Goal: Transaction & Acquisition: Purchase product/service

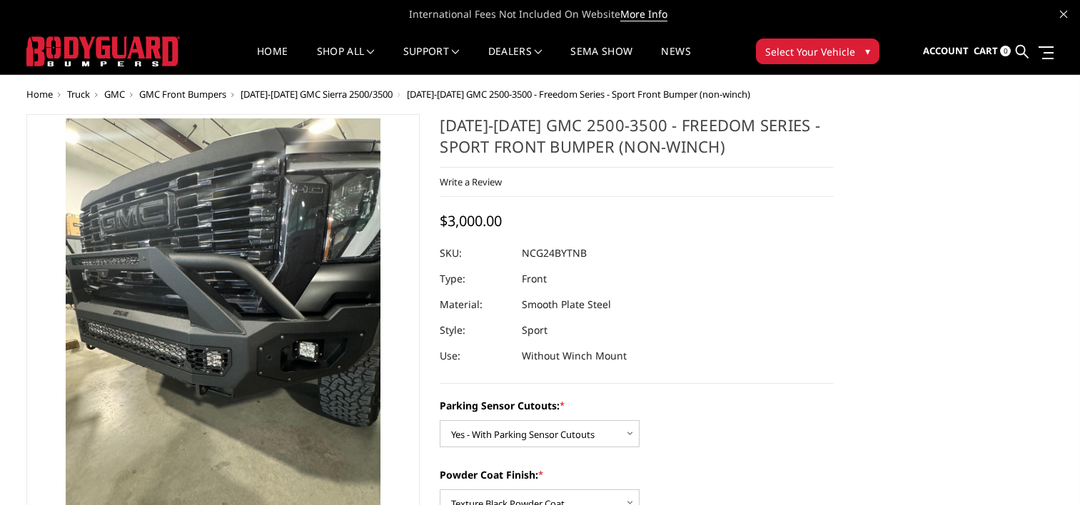
select select "2854"
select select "2856"
select select "2857"
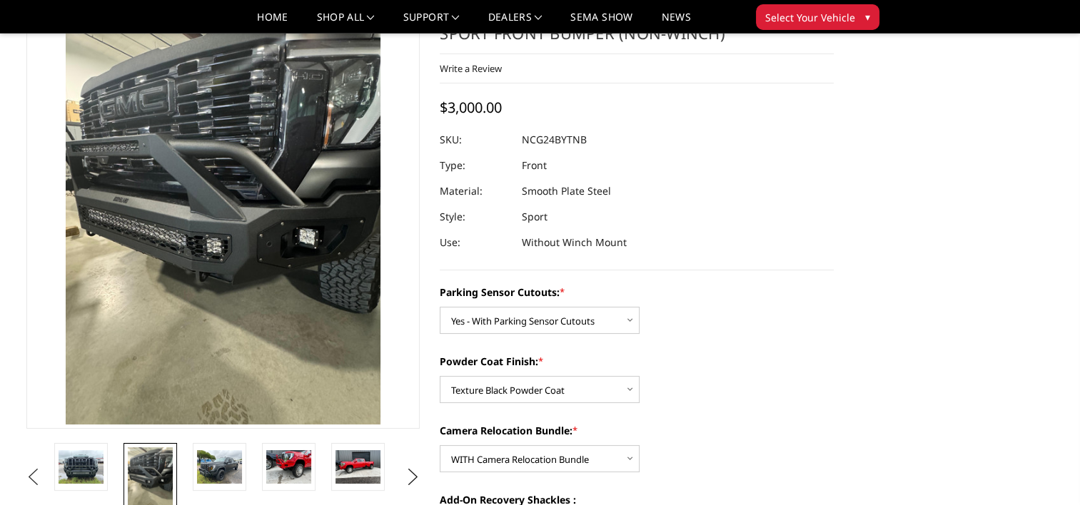
click at [44, 467] on button "Previous" at bounding box center [33, 477] width 21 height 21
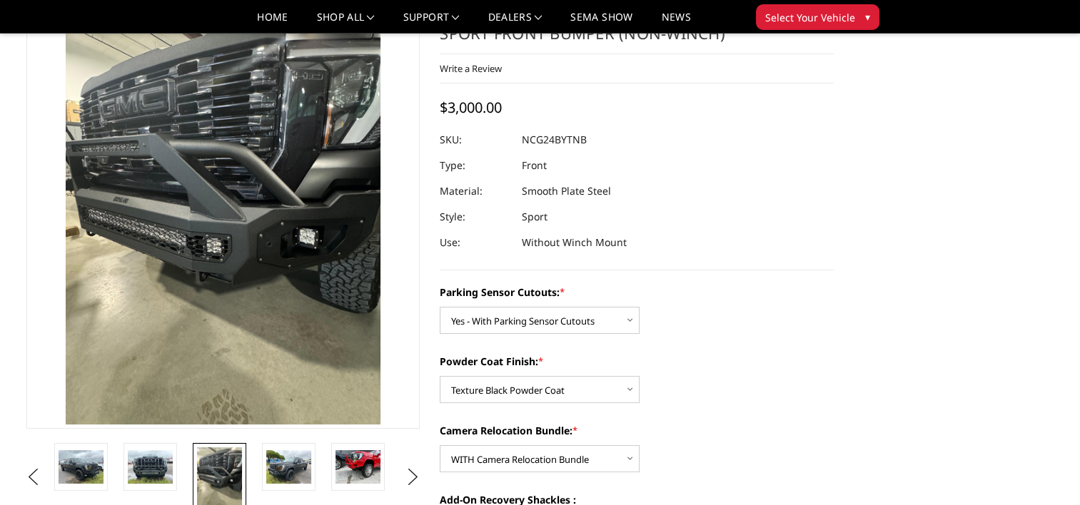
click at [179, 465] on li at bounding box center [155, 477] width 69 height 69
click at [160, 465] on img at bounding box center [150, 467] width 45 height 34
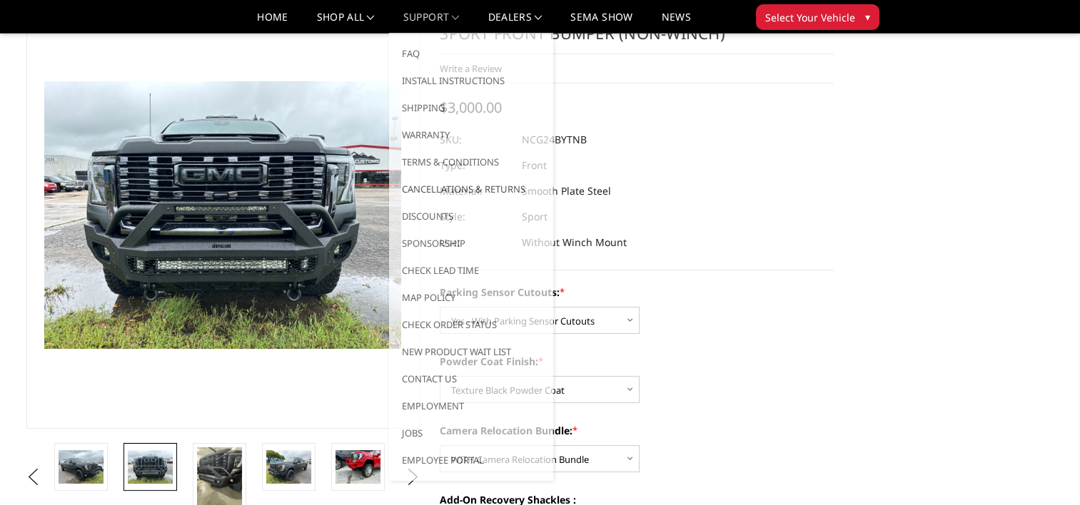
scroll to position [0, 0]
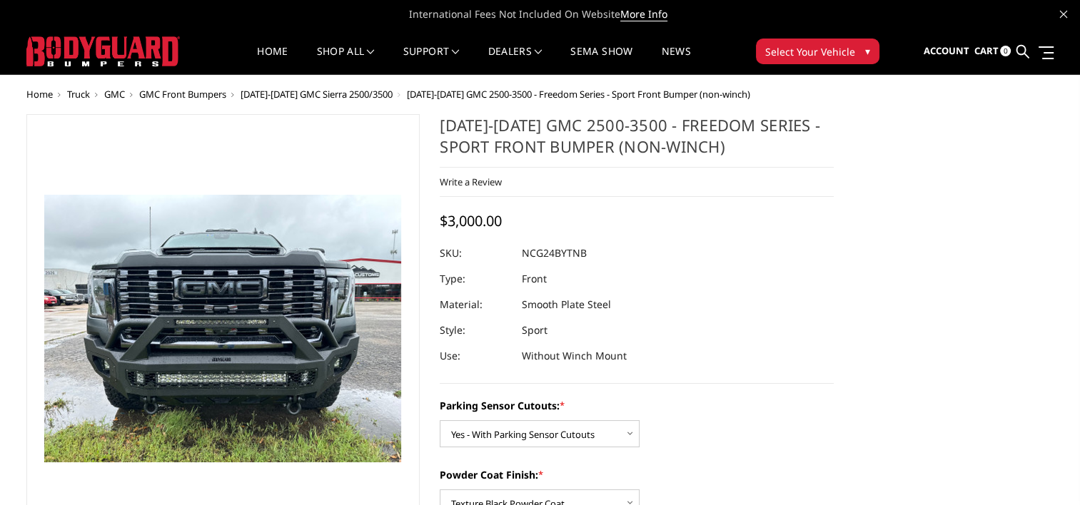
click at [351, 96] on span "[DATE]-[DATE] GMC Sierra 2500/3500" at bounding box center [316, 94] width 152 height 13
click at [860, 48] on button "Select Your Vehicle ▾" at bounding box center [817, 52] width 123 height 26
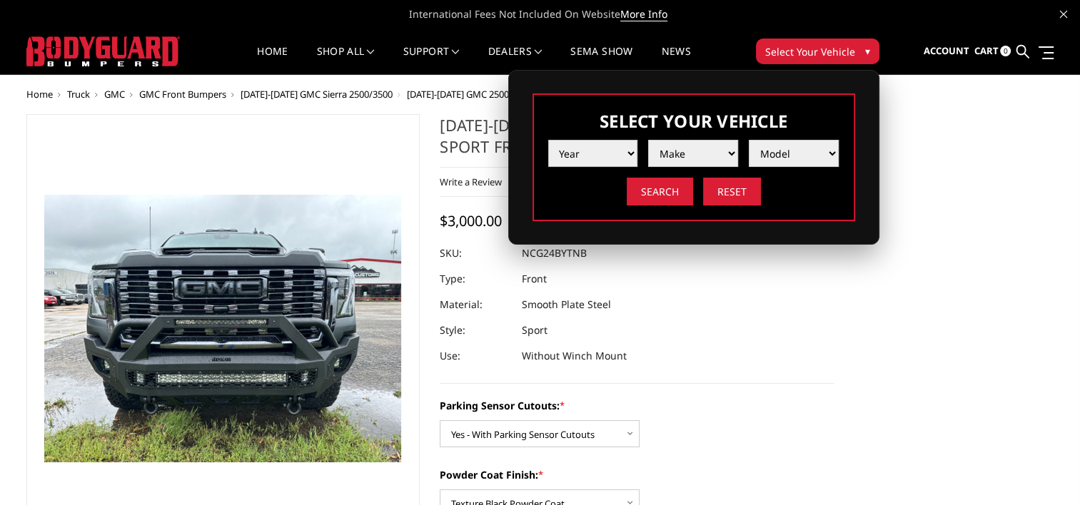
click at [625, 158] on select "Year [DATE] 2024 2023 2022 2021 2020 2019 2018 2017 2016 2015 2014 2013 2012 20…" at bounding box center [593, 153] width 90 height 27
select select "yr_2025"
click at [548, 140] on select "Year [DATE] 2024 2023 2022 2021 2020 2019 2018 2017 2016 2015 2014 2013 2012 20…" at bounding box center [593, 153] width 90 height 27
click at [707, 148] on select "Make Chevrolet Ford GMC Ram Toyota" at bounding box center [693, 153] width 90 height 27
click at [648, 140] on select "Make Chevrolet Ford GMC Ram Toyota" at bounding box center [693, 153] width 90 height 27
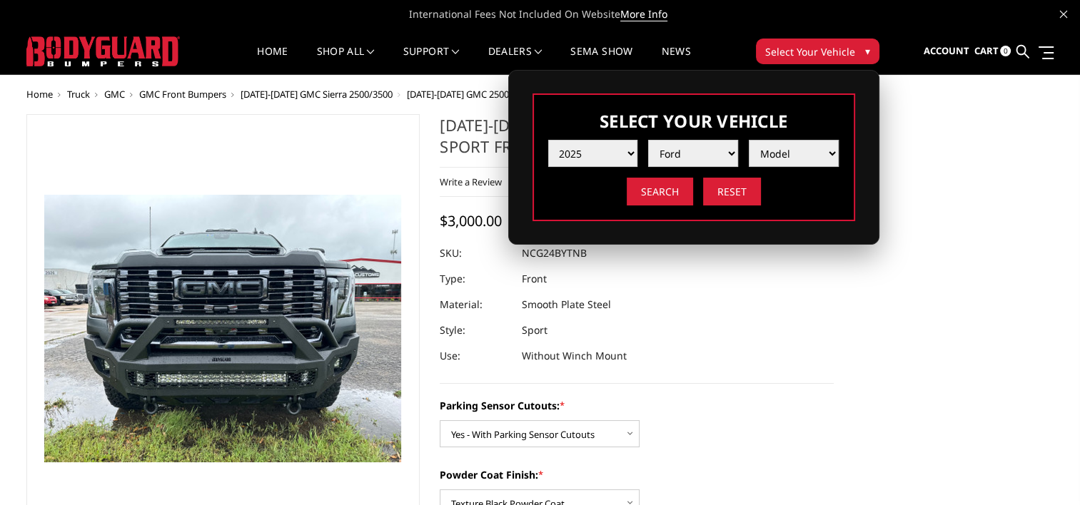
click at [816, 151] on select "Model F150 F150 Raptor F250 / F350 F450 F550" at bounding box center [794, 153] width 90 height 27
click at [719, 151] on select "Make Chevrolet Ford GMC Ram Toyota" at bounding box center [693, 153] width 90 height 27
select select "mk_gmc"
click at [648, 140] on select "Make Chevrolet Ford GMC Ram Toyota" at bounding box center [693, 153] width 90 height 27
click at [806, 151] on select "Model Sierra 1500 Sierra 2500 / 3500" at bounding box center [794, 153] width 90 height 27
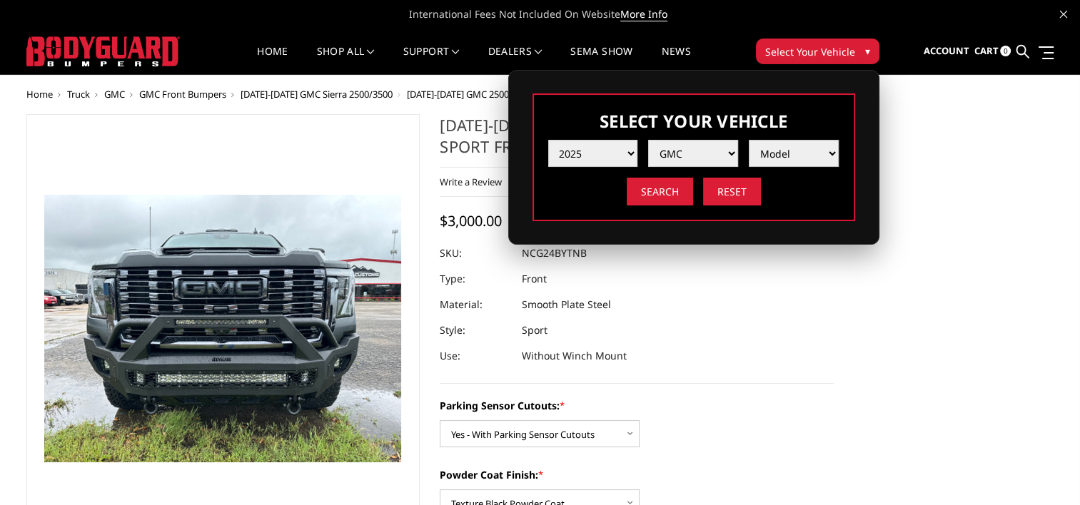
select select "md_sierra-2500-3500"
click at [749, 140] on select "Model Sierra 1500 Sierra 2500 / 3500" at bounding box center [794, 153] width 90 height 27
click at [686, 197] on input "Search" at bounding box center [660, 192] width 66 height 28
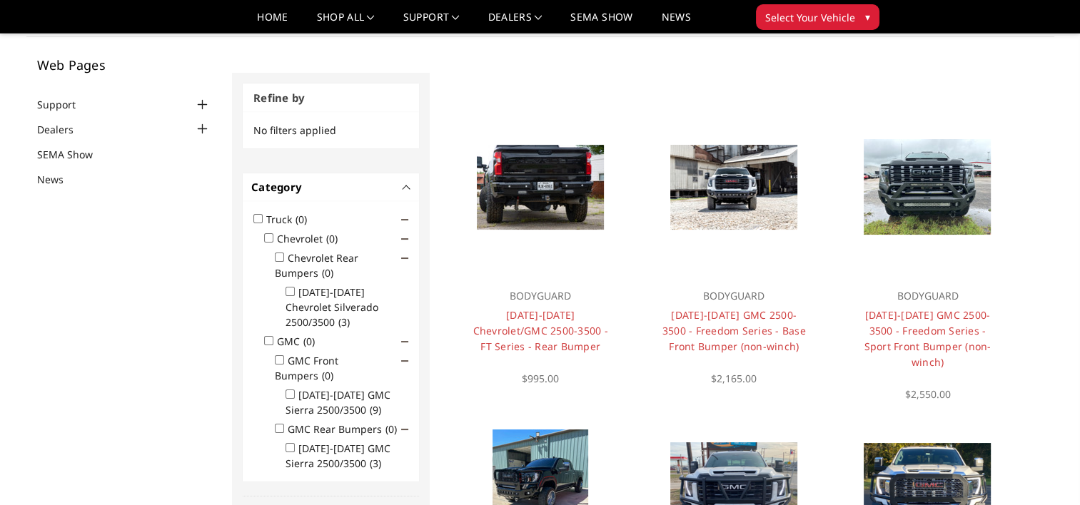
scroll to position [71, 0]
click at [280, 355] on input "GMC Front Bumpers (0)" at bounding box center [279, 359] width 9 height 9
checkbox input "true"
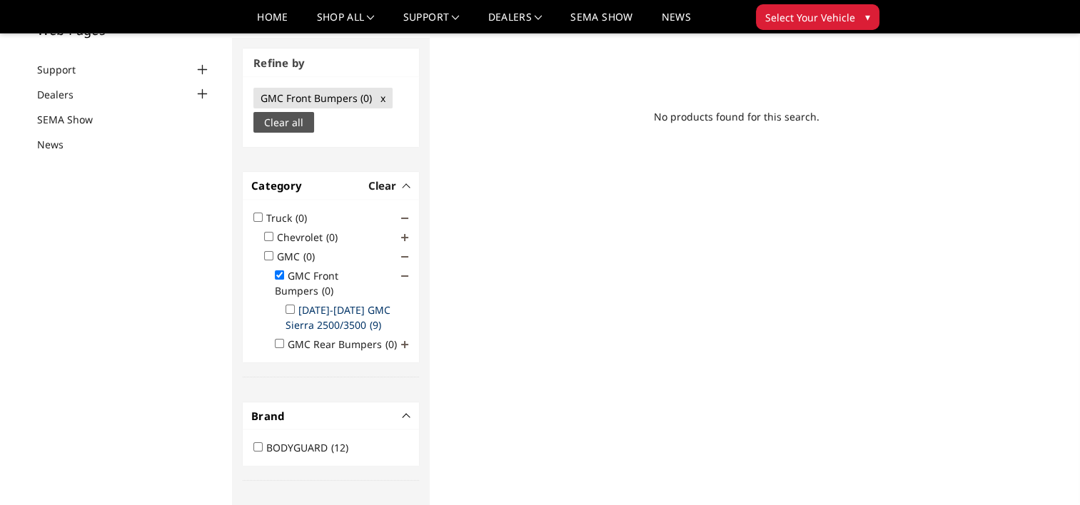
scroll to position [107, 0]
click at [290, 303] on input "2024-2025 GMC Sierra 2500/3500 (9)" at bounding box center [289, 307] width 9 height 9
checkbox input "true"
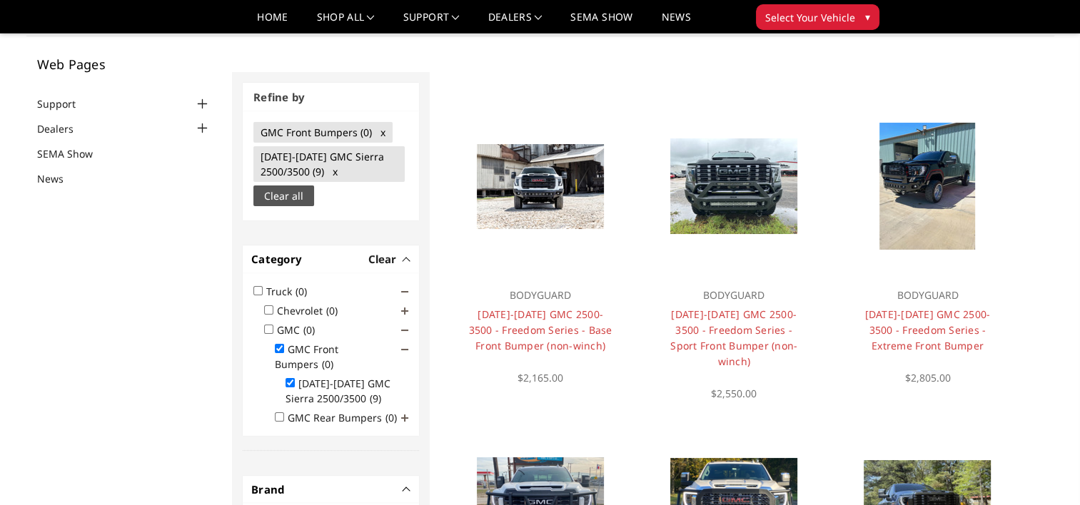
scroll to position [428, 0]
